Goal: Task Accomplishment & Management: Complete application form

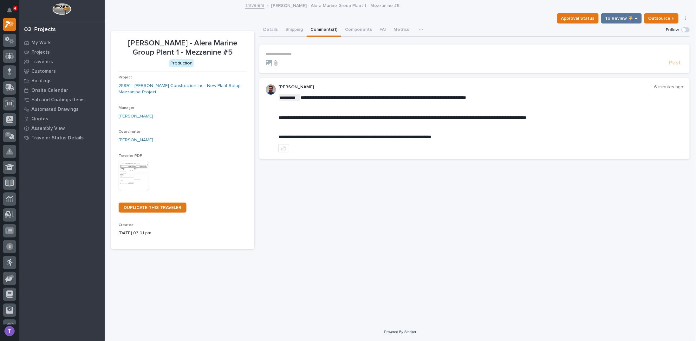
click at [294, 52] on p "**********" at bounding box center [475, 53] width 418 height 5
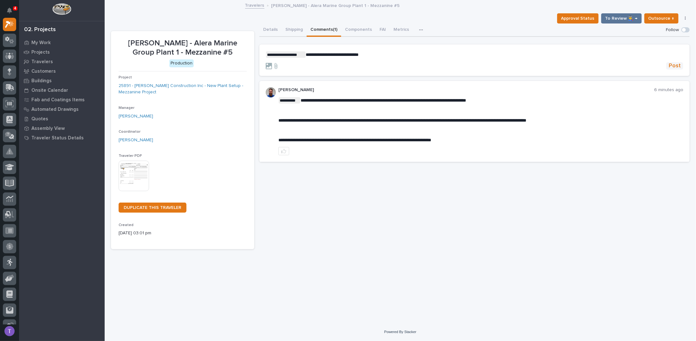
click at [674, 66] on span "Post" at bounding box center [675, 65] width 12 height 7
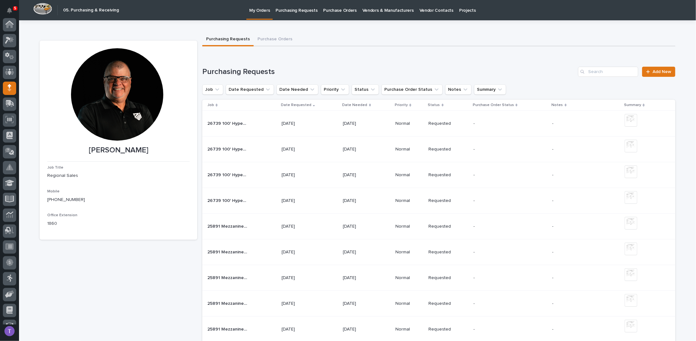
scroll to position [58, 0]
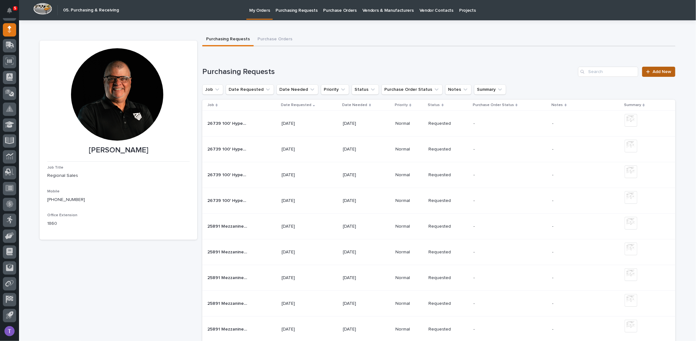
click at [656, 69] on span "Add New" at bounding box center [662, 71] width 19 height 4
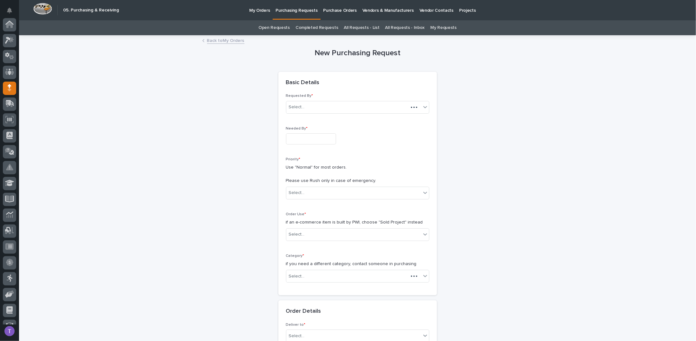
scroll to position [58, 0]
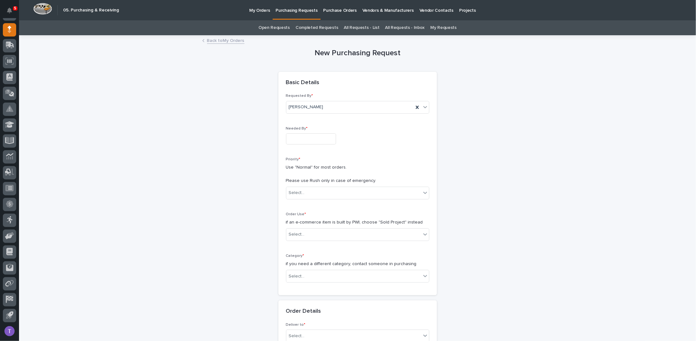
click at [303, 139] on input "text" at bounding box center [311, 138] width 50 height 11
click at [326, 85] on div "19" at bounding box center [325, 86] width 9 height 9
type input "**********"
click at [296, 191] on div "Select..." at bounding box center [297, 192] width 16 height 7
click at [294, 225] on div "Normal" at bounding box center [355, 226] width 143 height 11
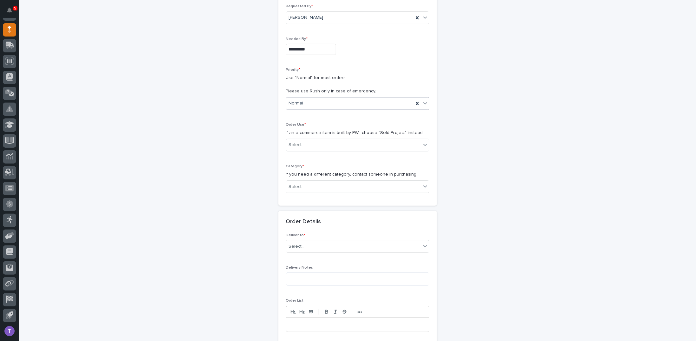
scroll to position [95, 0]
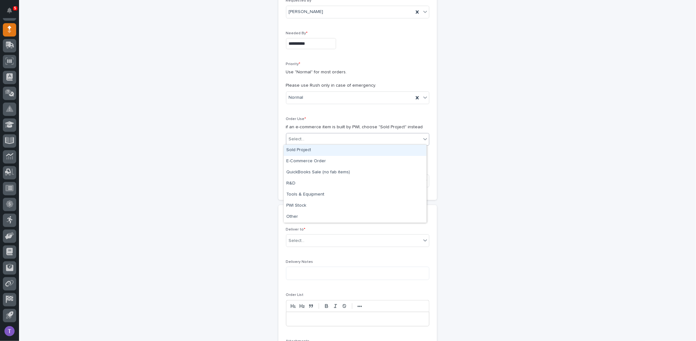
click at [293, 138] on div "Select..." at bounding box center [297, 139] width 16 height 7
click at [296, 148] on div "Sold Project" at bounding box center [355, 150] width 143 height 11
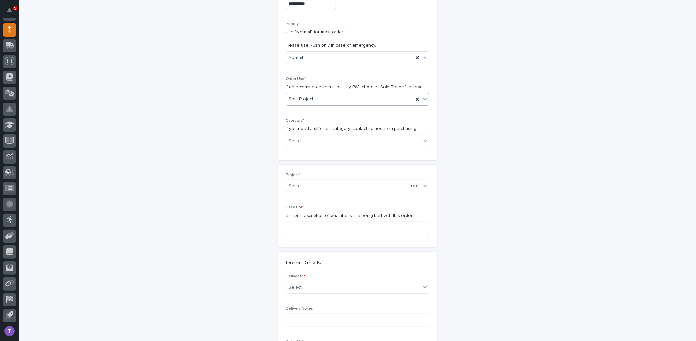
scroll to position [138, 0]
click at [299, 134] on div "Select..." at bounding box center [297, 137] width 16 height 7
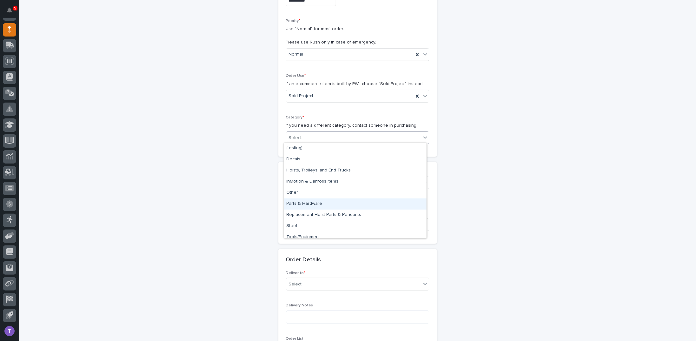
click at [300, 203] on div "Parts & Hardware" at bounding box center [355, 203] width 143 height 11
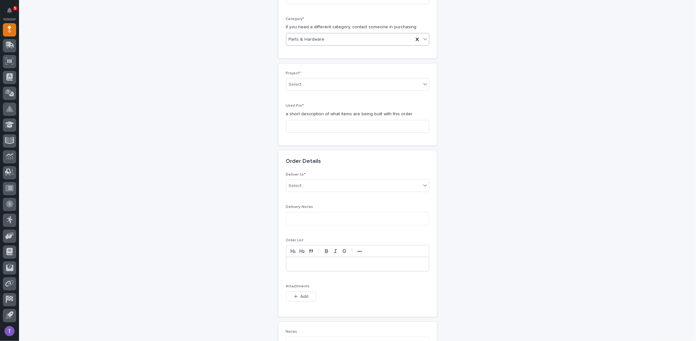
scroll to position [265, 0]
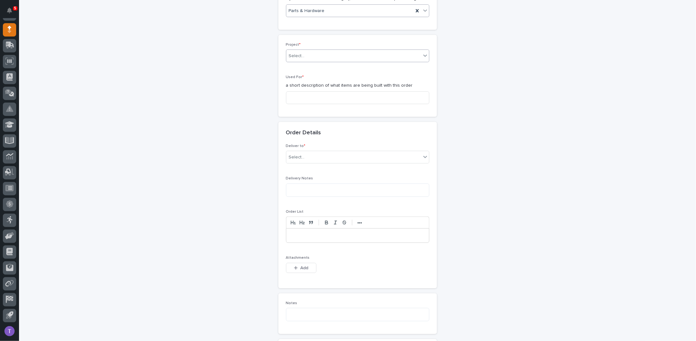
click at [300, 53] on div "Select..." at bounding box center [297, 56] width 16 height 7
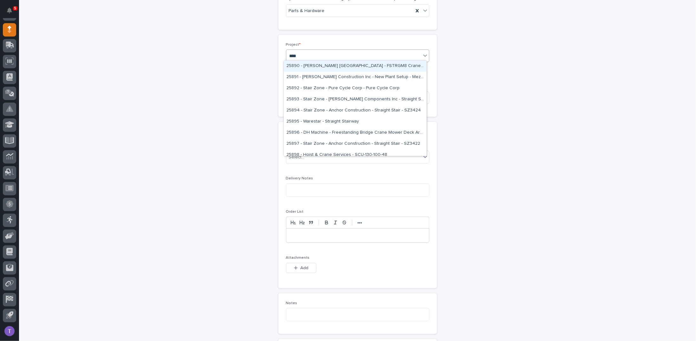
type input "*****"
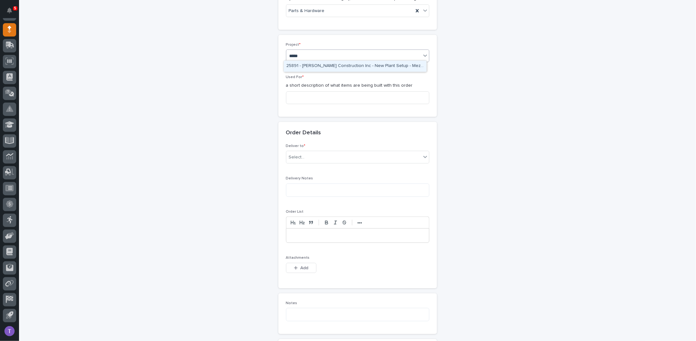
click at [305, 64] on div "25891 - [PERSON_NAME] Construction Inc - New Plant Setup - Mezzanine Project" at bounding box center [355, 66] width 143 height 11
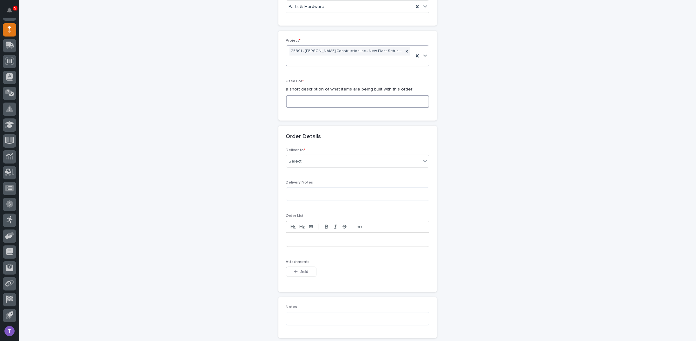
click at [304, 97] on input at bounding box center [357, 101] width 143 height 13
type input "Mezzaanine #5"
click at [291, 160] on div "Select..." at bounding box center [297, 161] width 16 height 7
click at [291, 170] on div "PWI" at bounding box center [355, 171] width 143 height 11
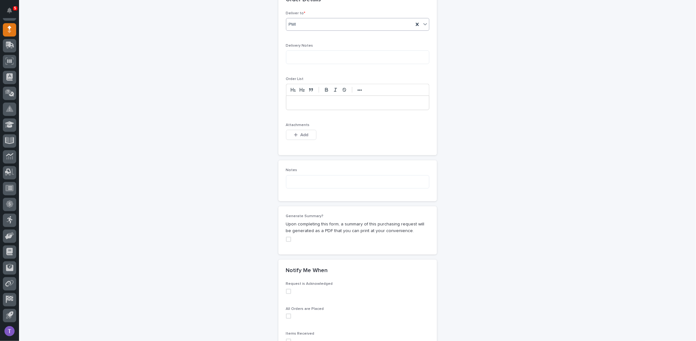
scroll to position [428, 0]
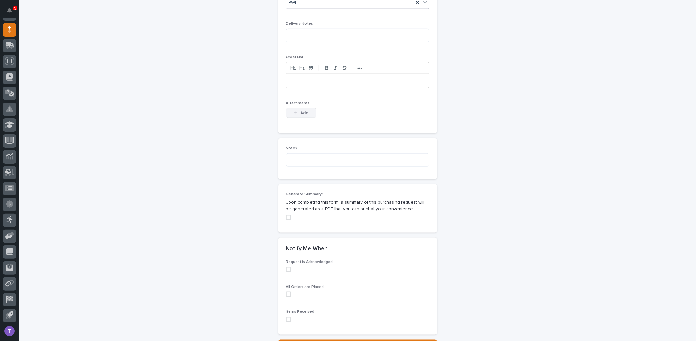
click at [301, 110] on span "Add" at bounding box center [304, 113] width 8 height 6
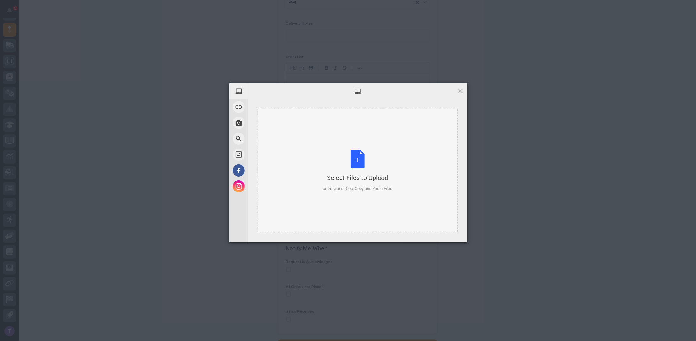
click at [353, 159] on div "Select Files to Upload or Drag and Drop, Copy and Paste Files" at bounding box center [357, 170] width 69 height 42
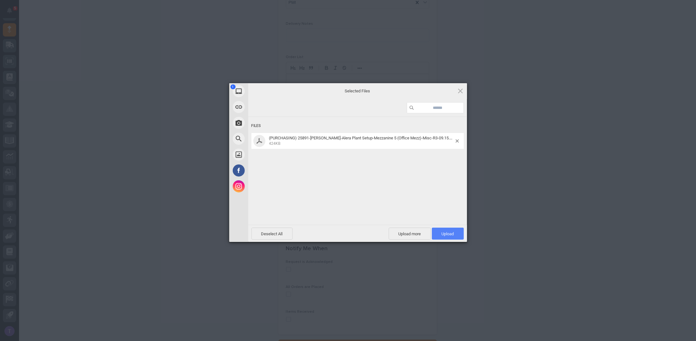
click at [447, 231] on span "Upload 1" at bounding box center [448, 233] width 12 height 5
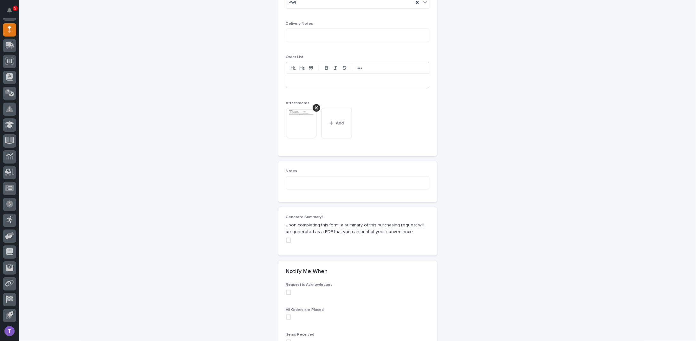
click at [286, 238] on span at bounding box center [288, 240] width 5 height 5
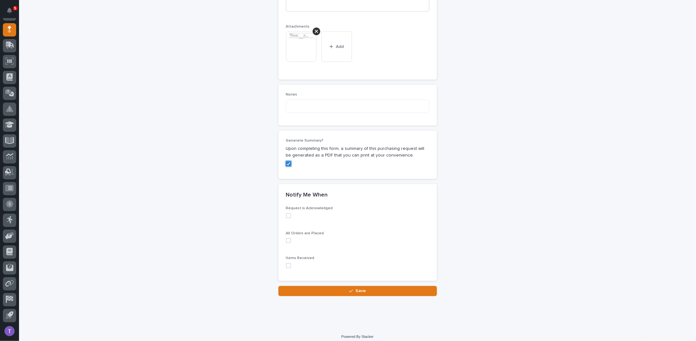
scroll to position [507, 0]
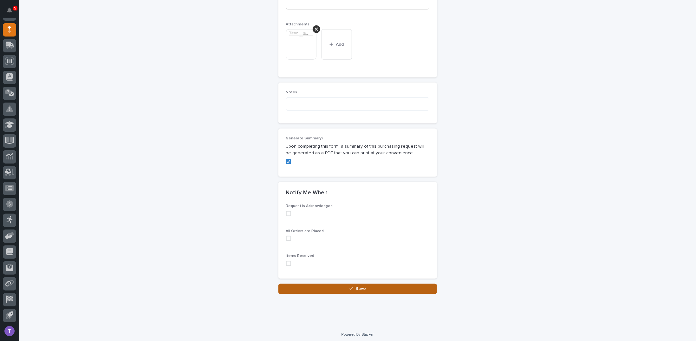
click at [359, 285] on span "Save" at bounding box center [361, 288] width 10 height 6
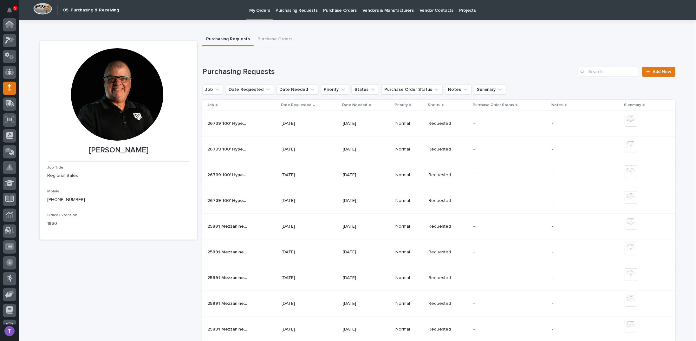
scroll to position [58, 0]
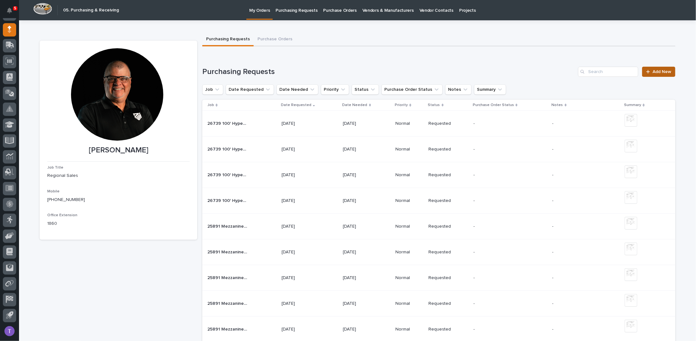
click at [660, 70] on span "Add New" at bounding box center [662, 71] width 19 height 4
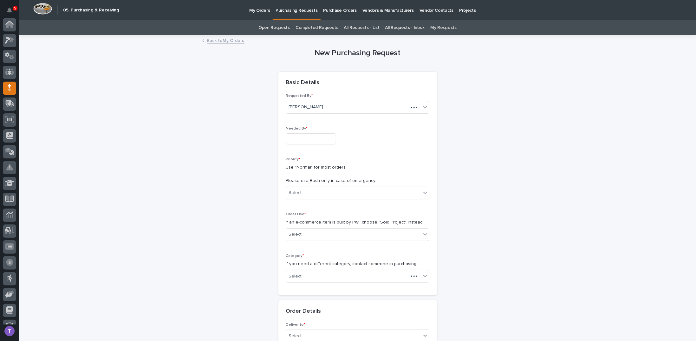
scroll to position [58, 0]
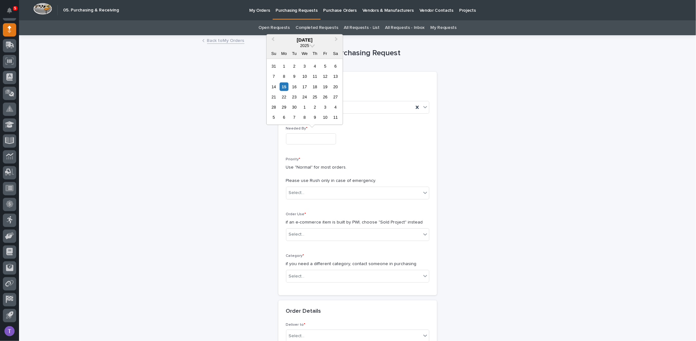
click at [303, 141] on input "text" at bounding box center [311, 138] width 50 height 11
click at [325, 85] on div "19" at bounding box center [325, 86] width 9 height 9
type input "**********"
click at [300, 192] on div "Select..." at bounding box center [297, 192] width 16 height 7
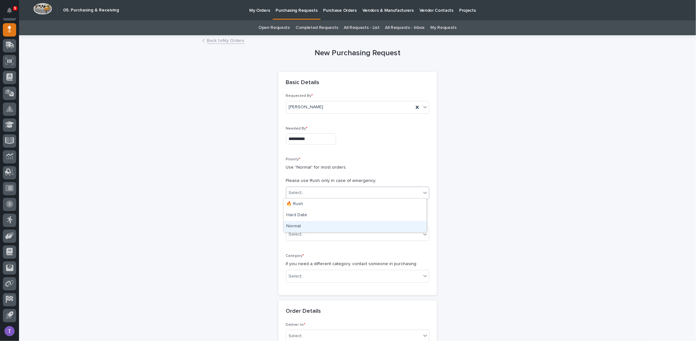
click at [292, 225] on div "Normal" at bounding box center [355, 226] width 143 height 11
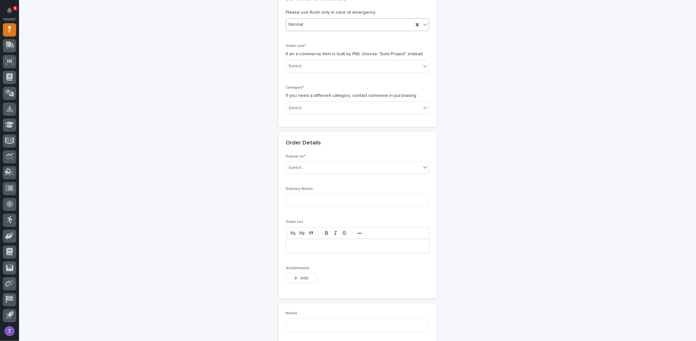
scroll to position [190, 0]
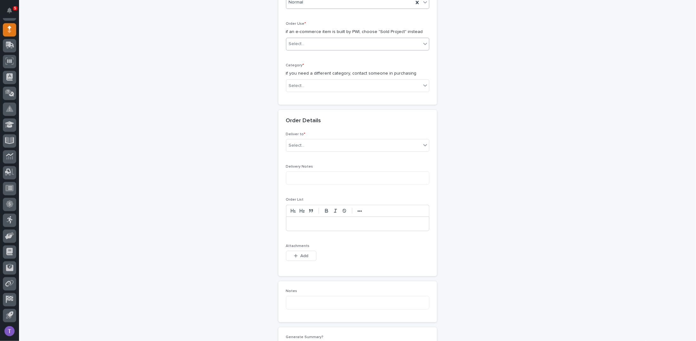
click at [294, 42] on div "Select..." at bounding box center [297, 44] width 16 height 7
click at [304, 52] on div "Sold Project" at bounding box center [355, 54] width 143 height 11
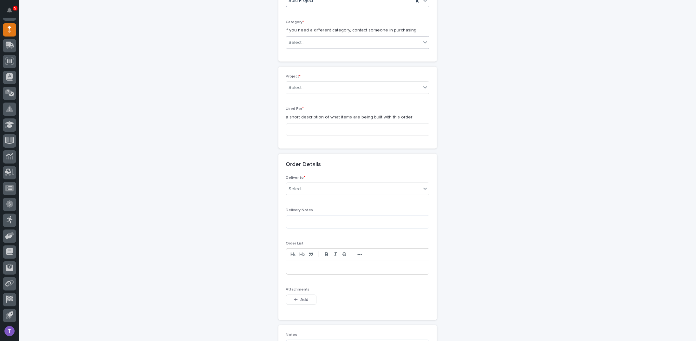
click at [300, 39] on div "Select..." at bounding box center [297, 42] width 16 height 7
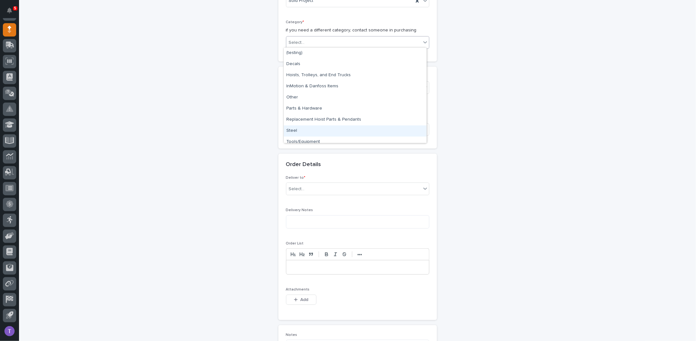
click at [290, 128] on div "Steel" at bounding box center [355, 130] width 143 height 11
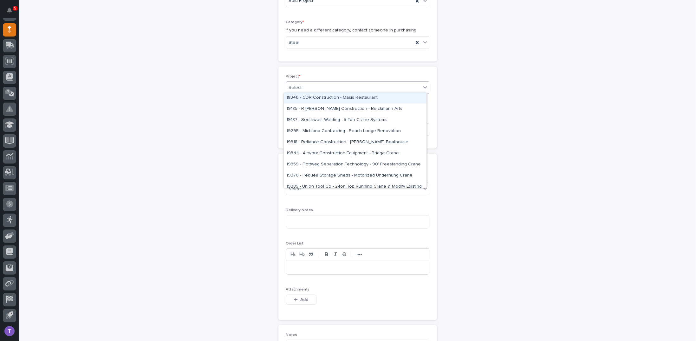
click at [301, 84] on div "Select..." at bounding box center [297, 87] width 16 height 7
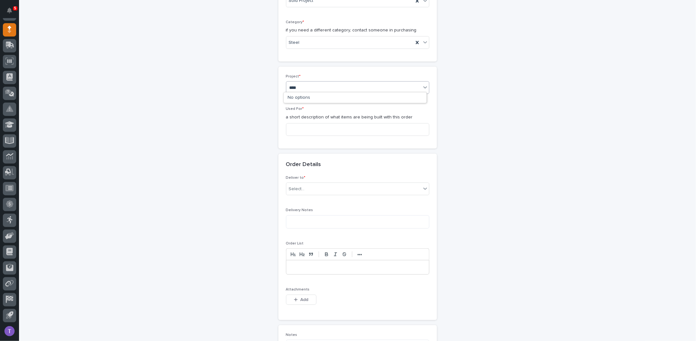
type input "*****"
click at [300, 96] on div "25891 - [PERSON_NAME] Construction Inc - New Plant Setup - Mezzanine Project" at bounding box center [355, 97] width 143 height 11
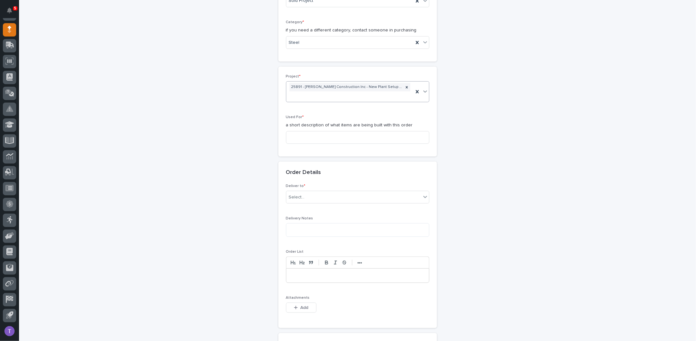
scroll to position [238, 0]
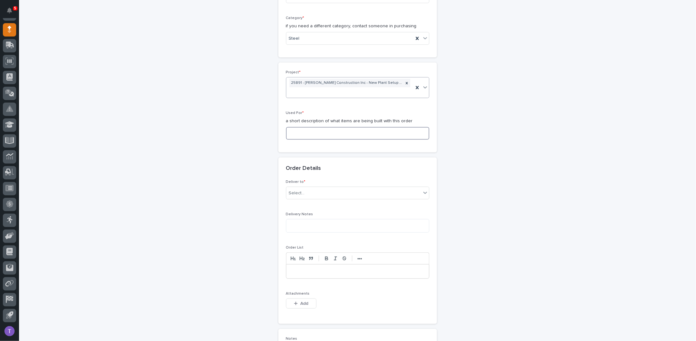
click at [294, 130] on input at bounding box center [357, 133] width 143 height 13
type input "Mezzanine #5"
click at [288, 188] on div "Select..." at bounding box center [353, 193] width 135 height 10
click at [288, 202] on div "PWI" at bounding box center [355, 203] width 143 height 11
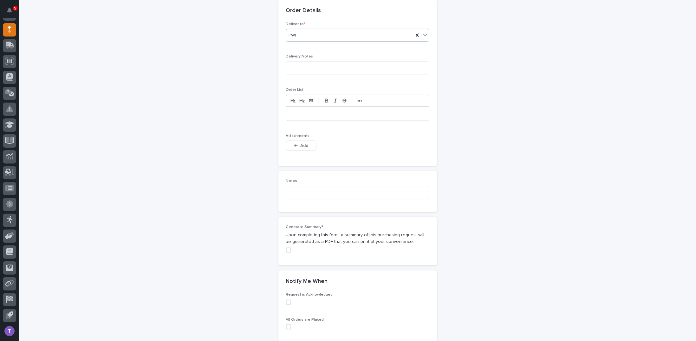
scroll to position [396, 0]
click at [294, 142] on icon "button" at bounding box center [296, 144] width 4 height 4
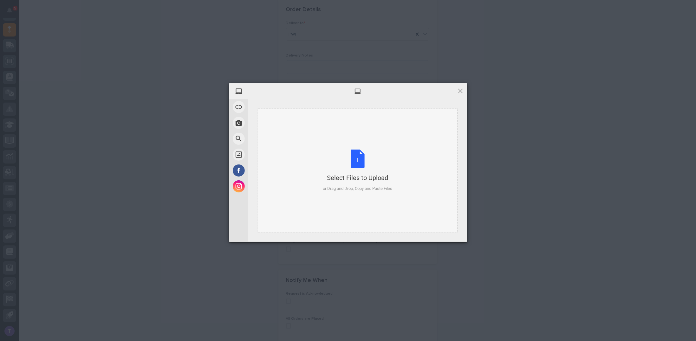
click at [361, 155] on div "Select Files to Upload or Drag and Drop, Copy and Paste Files" at bounding box center [357, 170] width 69 height 42
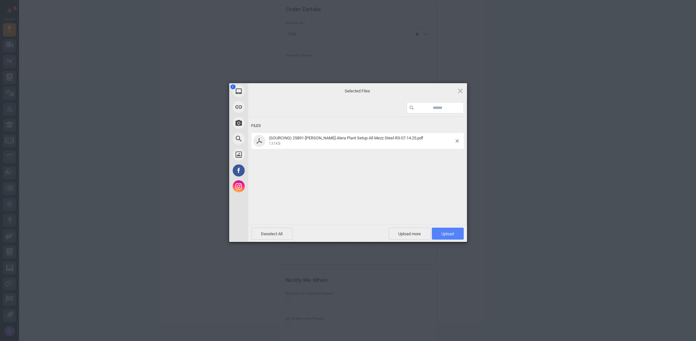
click at [450, 230] on span "Upload 1" at bounding box center [448, 233] width 32 height 12
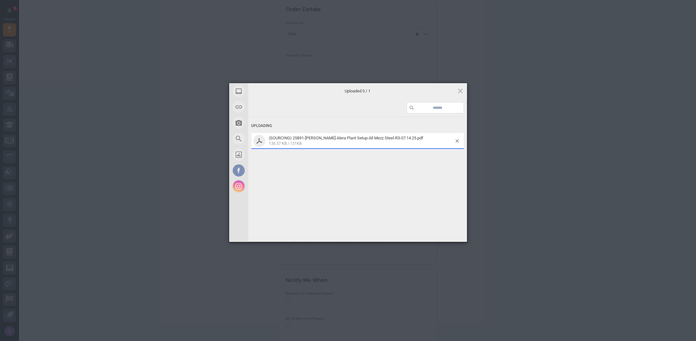
scroll to position [408, 0]
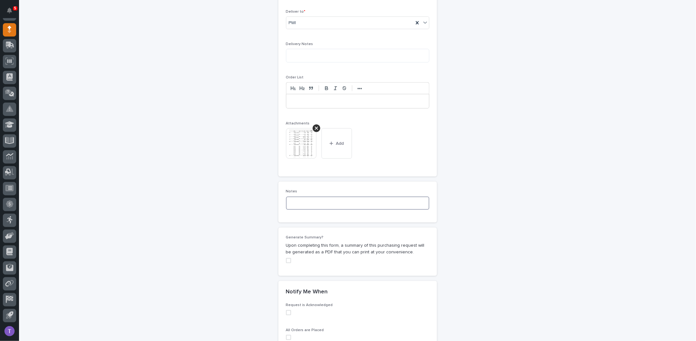
click at [317, 201] on textarea at bounding box center [357, 202] width 143 height 13
click at [287, 259] on span at bounding box center [288, 260] width 5 height 5
type textarea "**********"
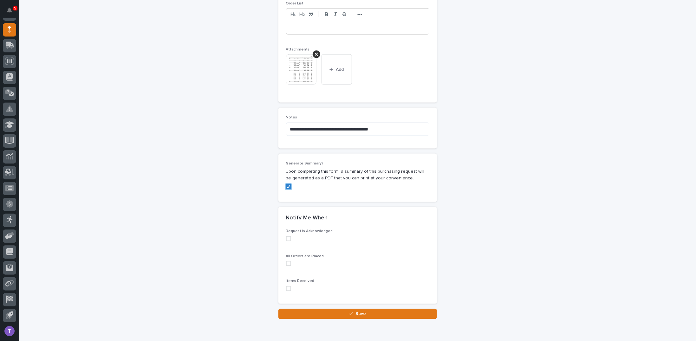
scroll to position [507, 0]
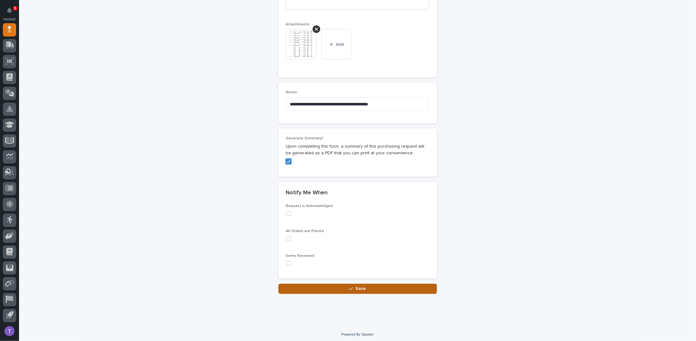
click at [356, 285] on span "Save" at bounding box center [361, 288] width 10 height 6
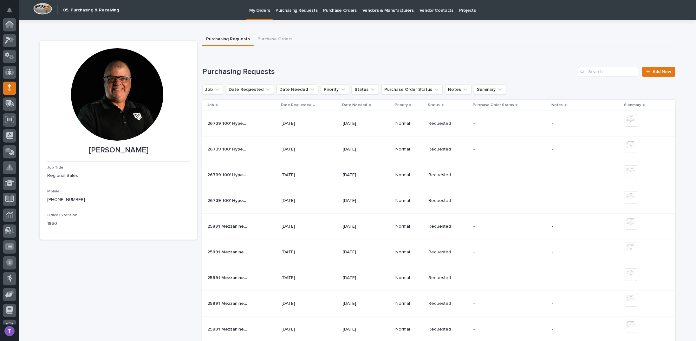
scroll to position [58, 0]
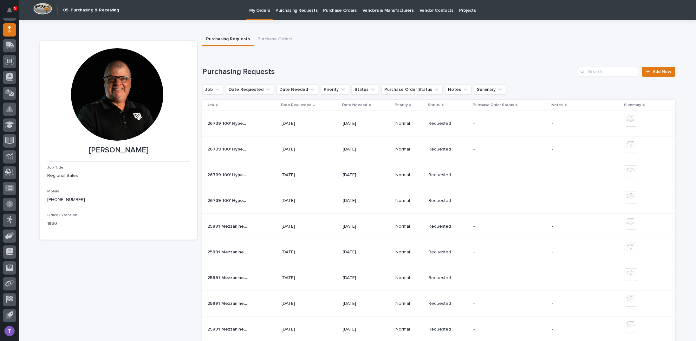
click at [224, 224] on p "25891 Mezzanine #1 Guardrail" at bounding box center [227, 225] width 41 height 7
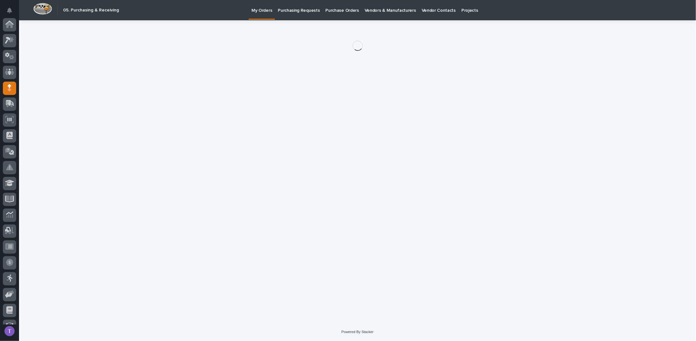
scroll to position [58, 0]
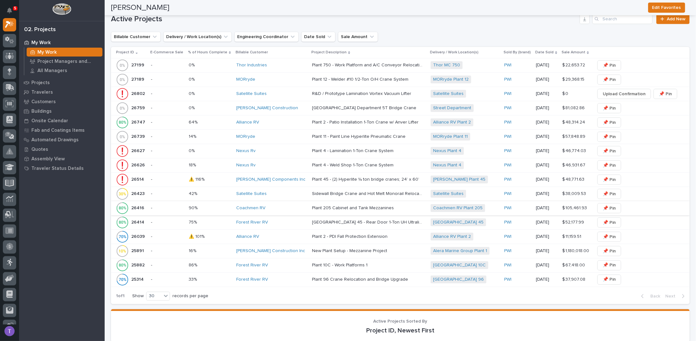
scroll to position [412, 0]
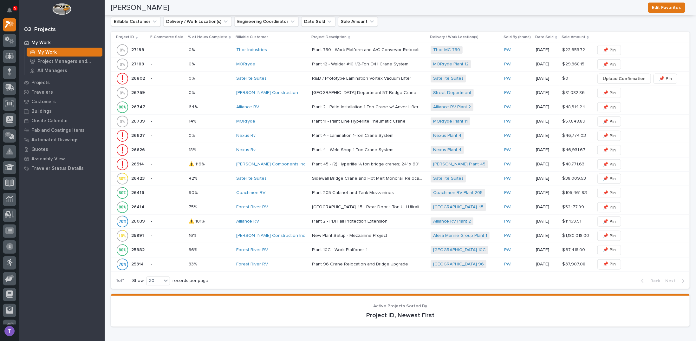
click at [136, 232] on p "25891" at bounding box center [138, 235] width 14 height 7
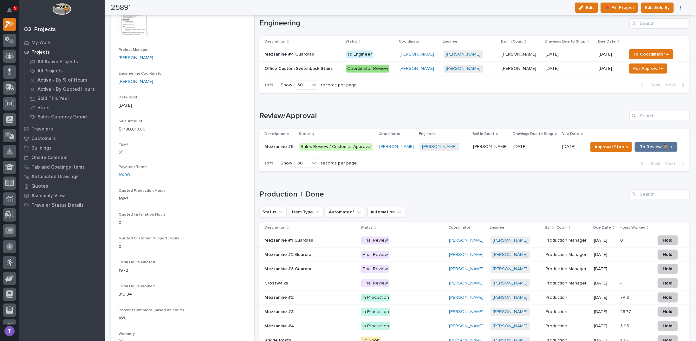
scroll to position [254, 0]
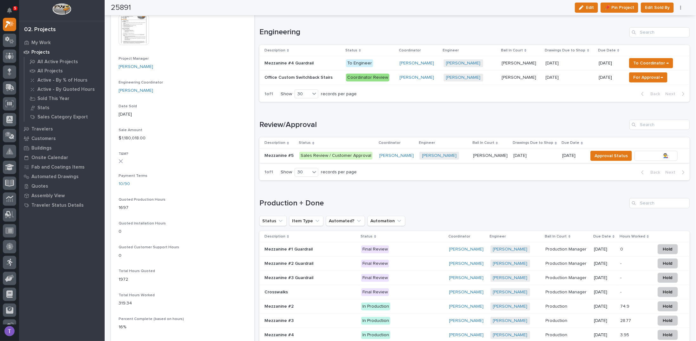
click at [649, 152] on span "To Review 👨‍🏭 →" at bounding box center [656, 156] width 32 height 8
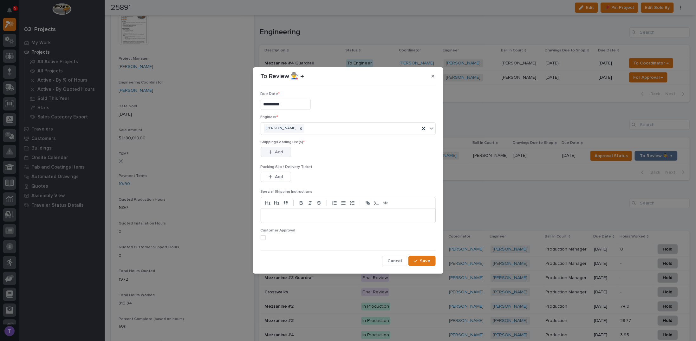
click at [277, 150] on span "Add" at bounding box center [279, 152] width 8 height 6
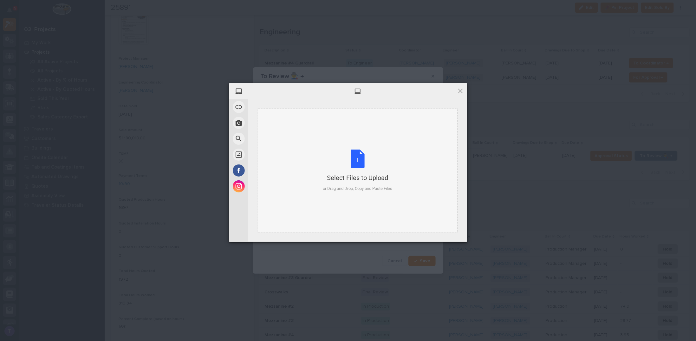
click at [354, 158] on div "Select Files to Upload or Drag and Drop, Copy and Paste Files" at bounding box center [357, 170] width 69 height 42
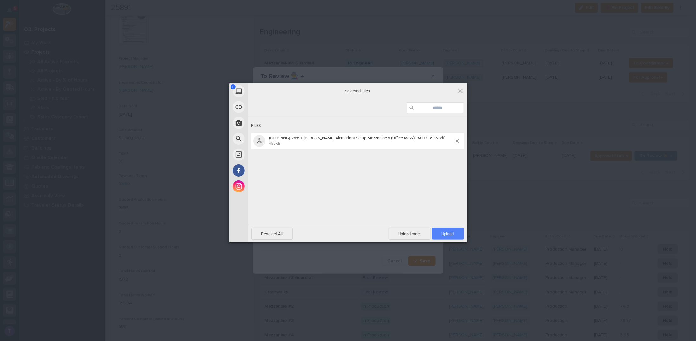
click at [449, 232] on span "Upload 1" at bounding box center [448, 233] width 12 height 5
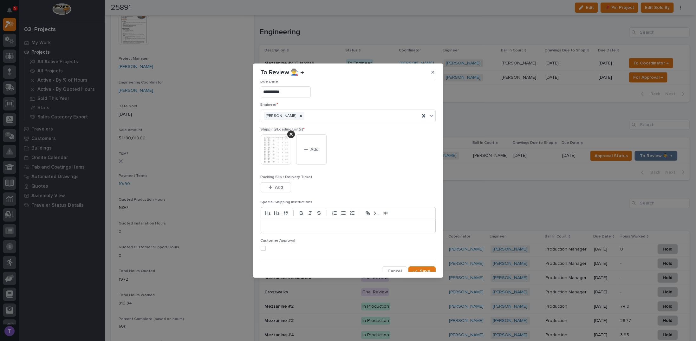
scroll to position [12, 0]
click at [422, 265] on span "Save" at bounding box center [425, 268] width 10 height 6
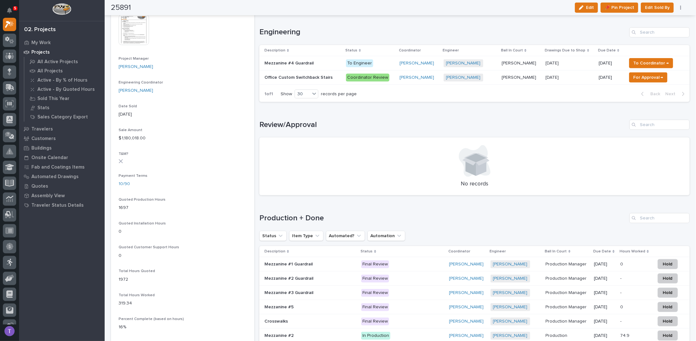
scroll to position [0, 0]
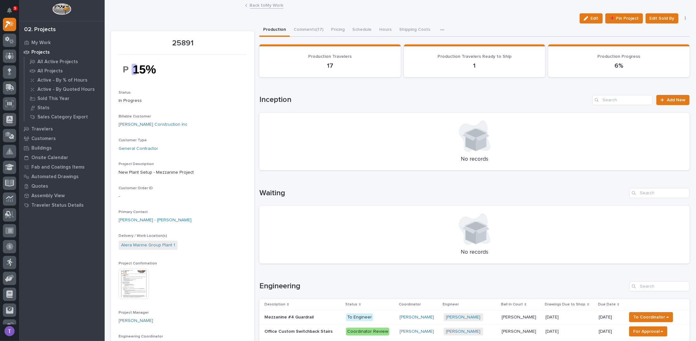
click at [252, 5] on link "Back to My Work" at bounding box center [267, 4] width 34 height 7
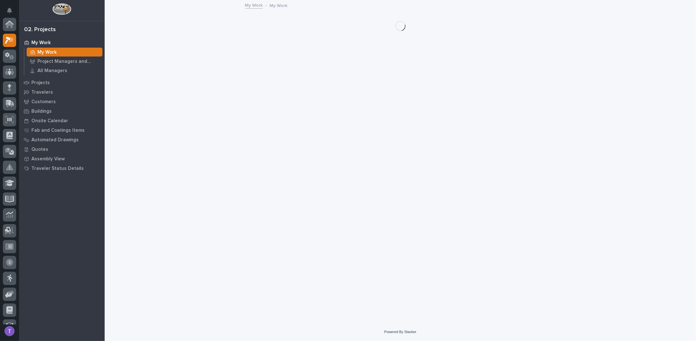
scroll to position [16, 0]
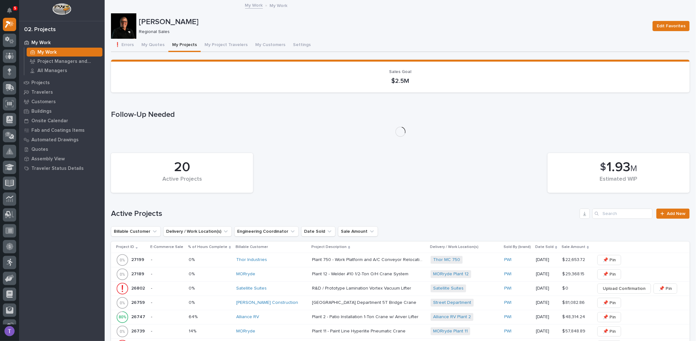
click at [122, 23] on div at bounding box center [123, 25] width 25 height 25
